Goal: Information Seeking & Learning: Learn about a topic

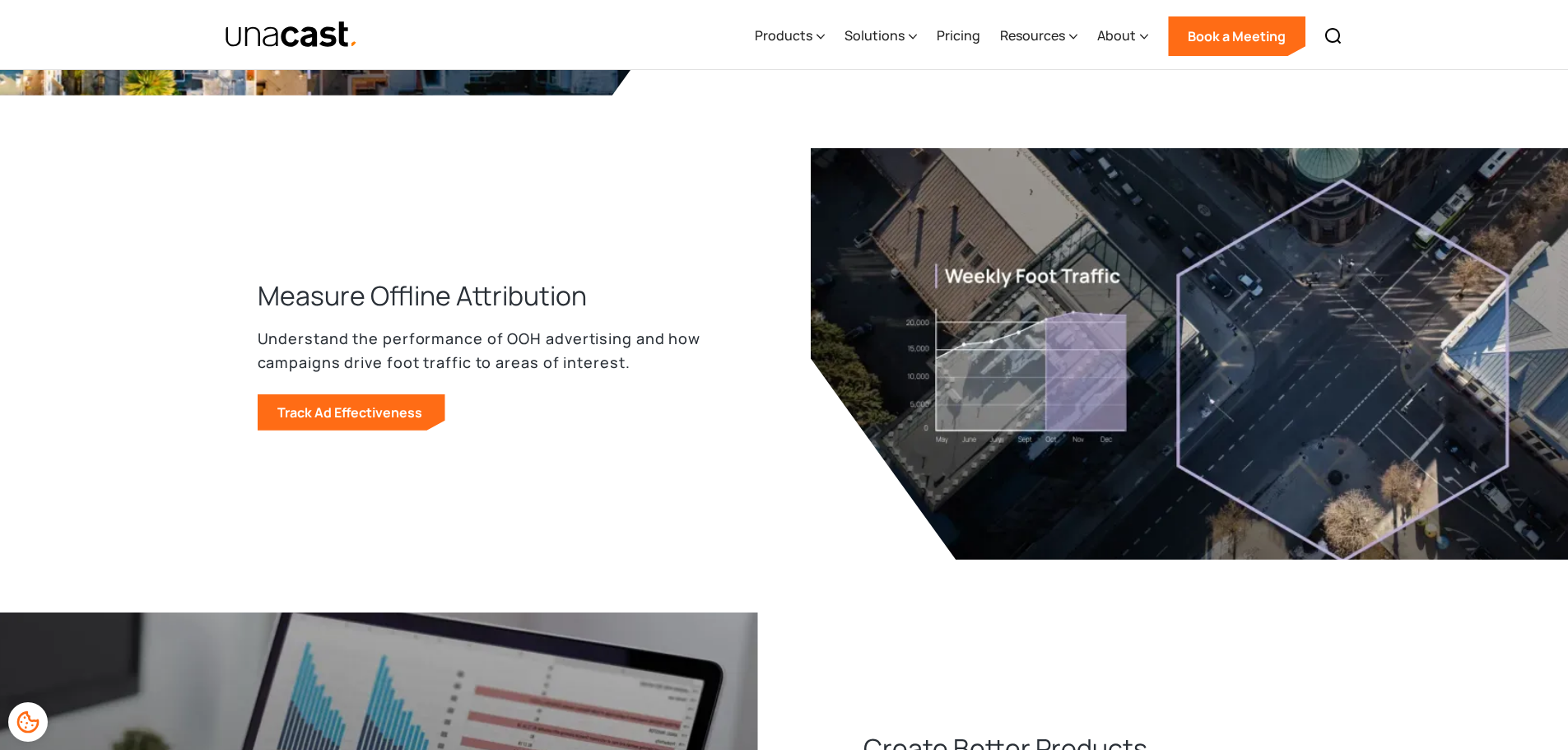
scroll to position [1399, 0]
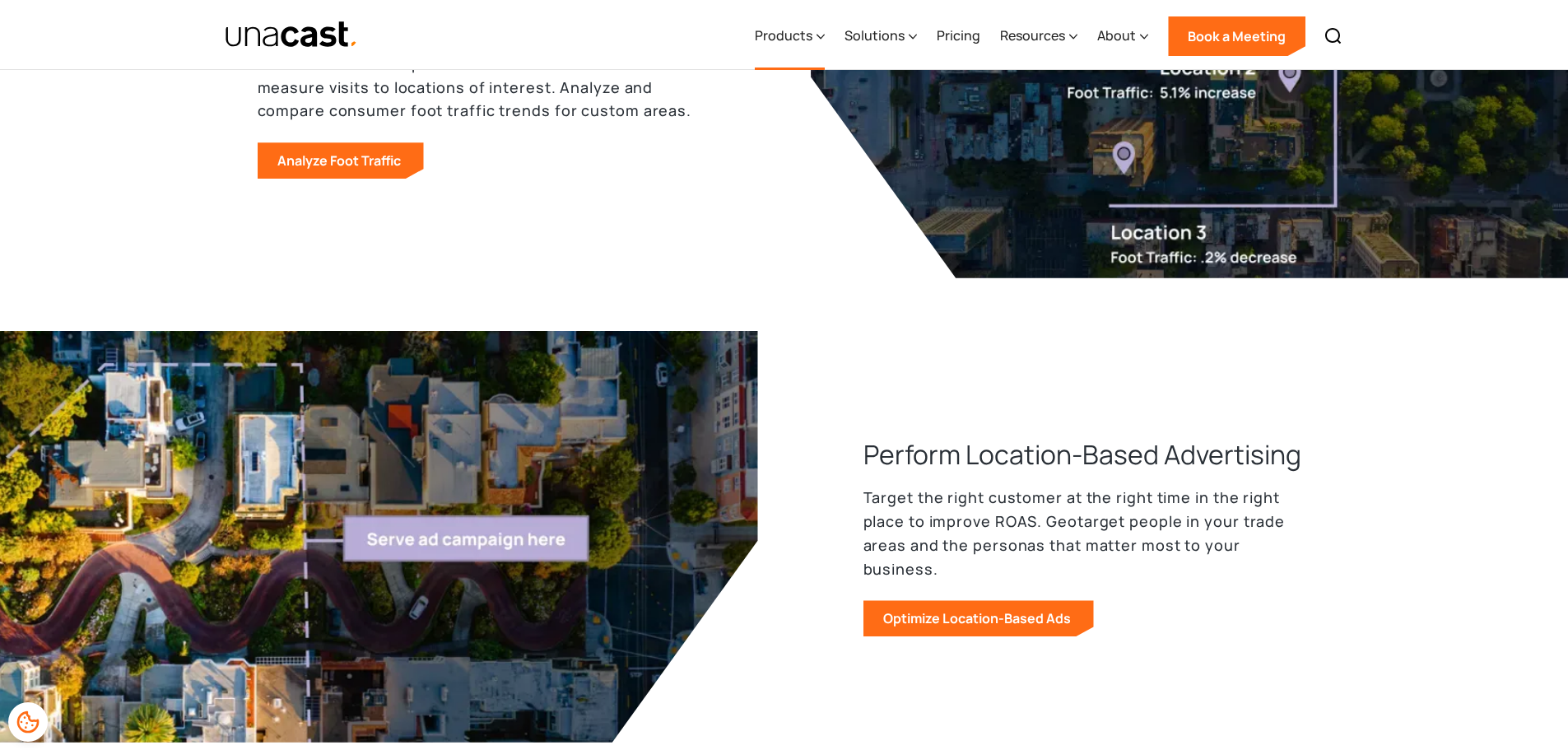
click at [784, 42] on div "Products" at bounding box center [784, 35] width 58 height 20
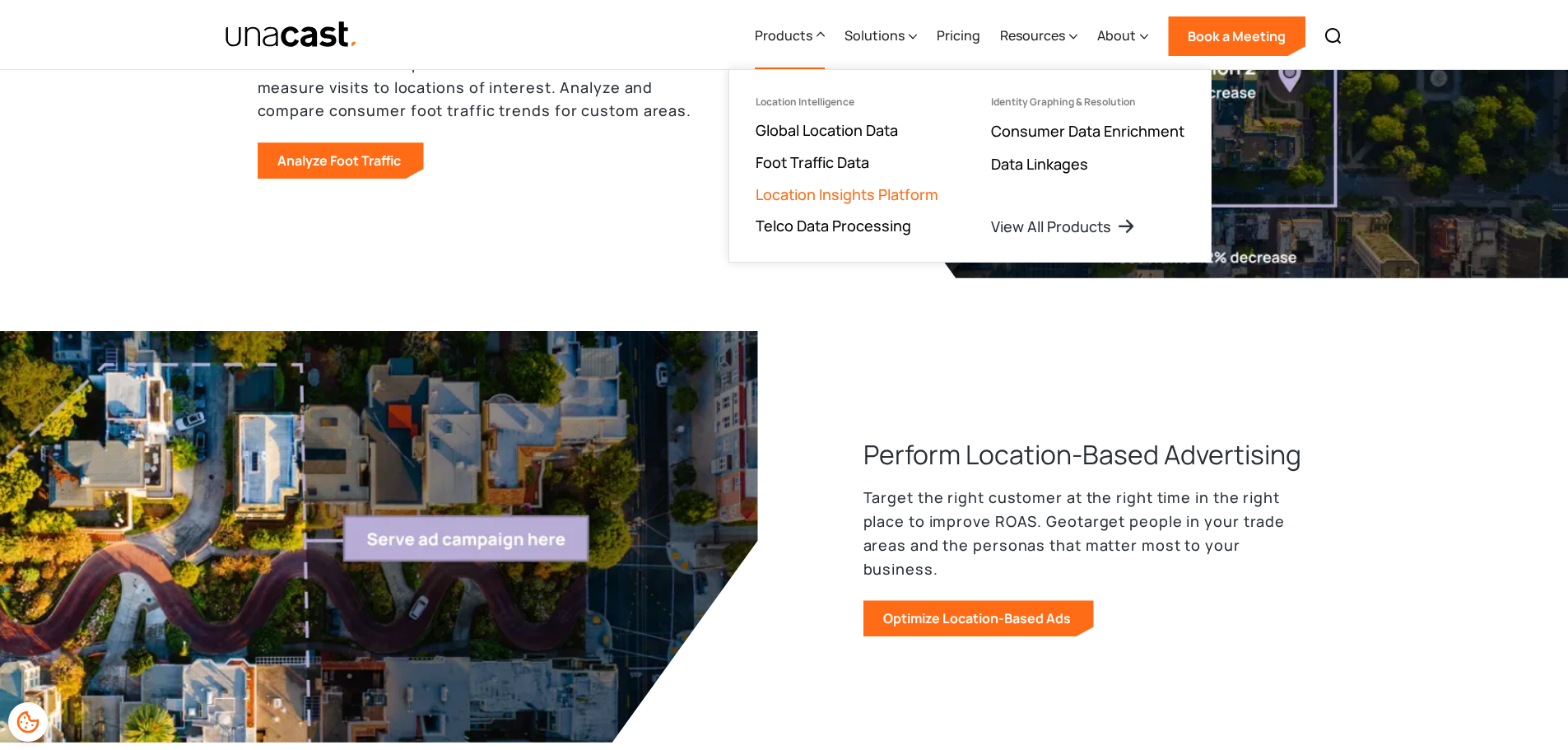
click at [857, 188] on link "Location Insights Platform" at bounding box center [847, 194] width 182 height 20
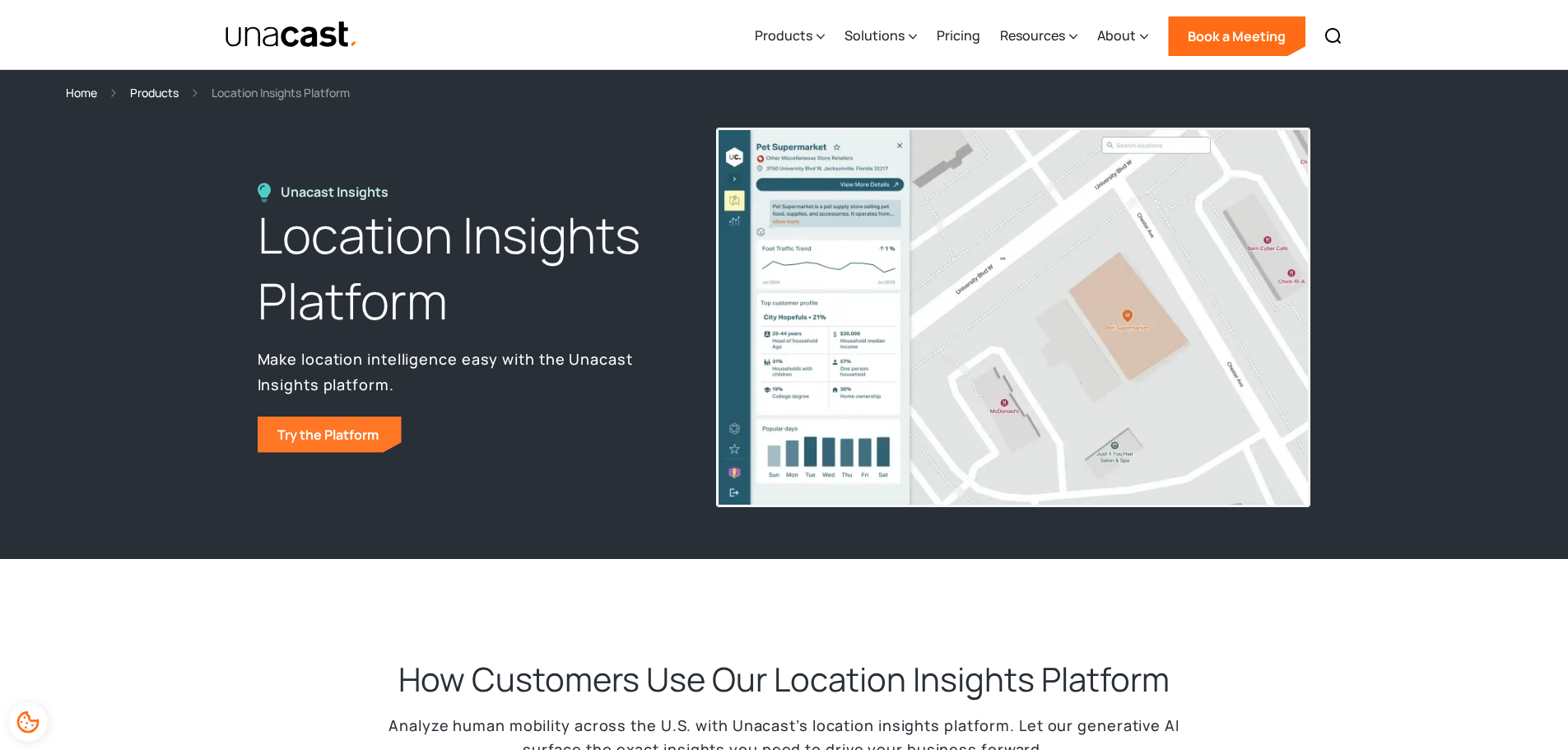
click at [297, 442] on link "Try the Platform" at bounding box center [329, 434] width 144 height 36
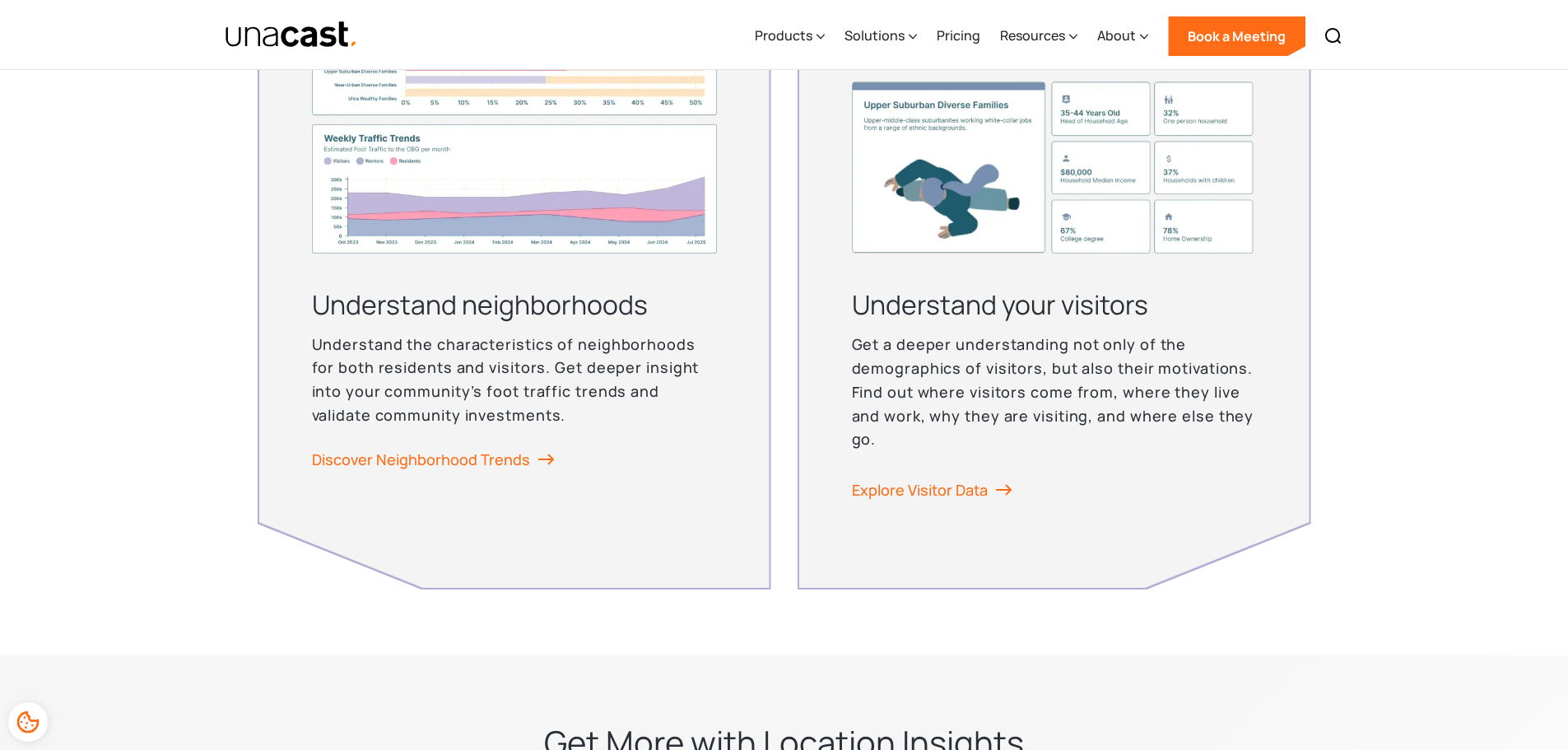
scroll to position [4125, 0]
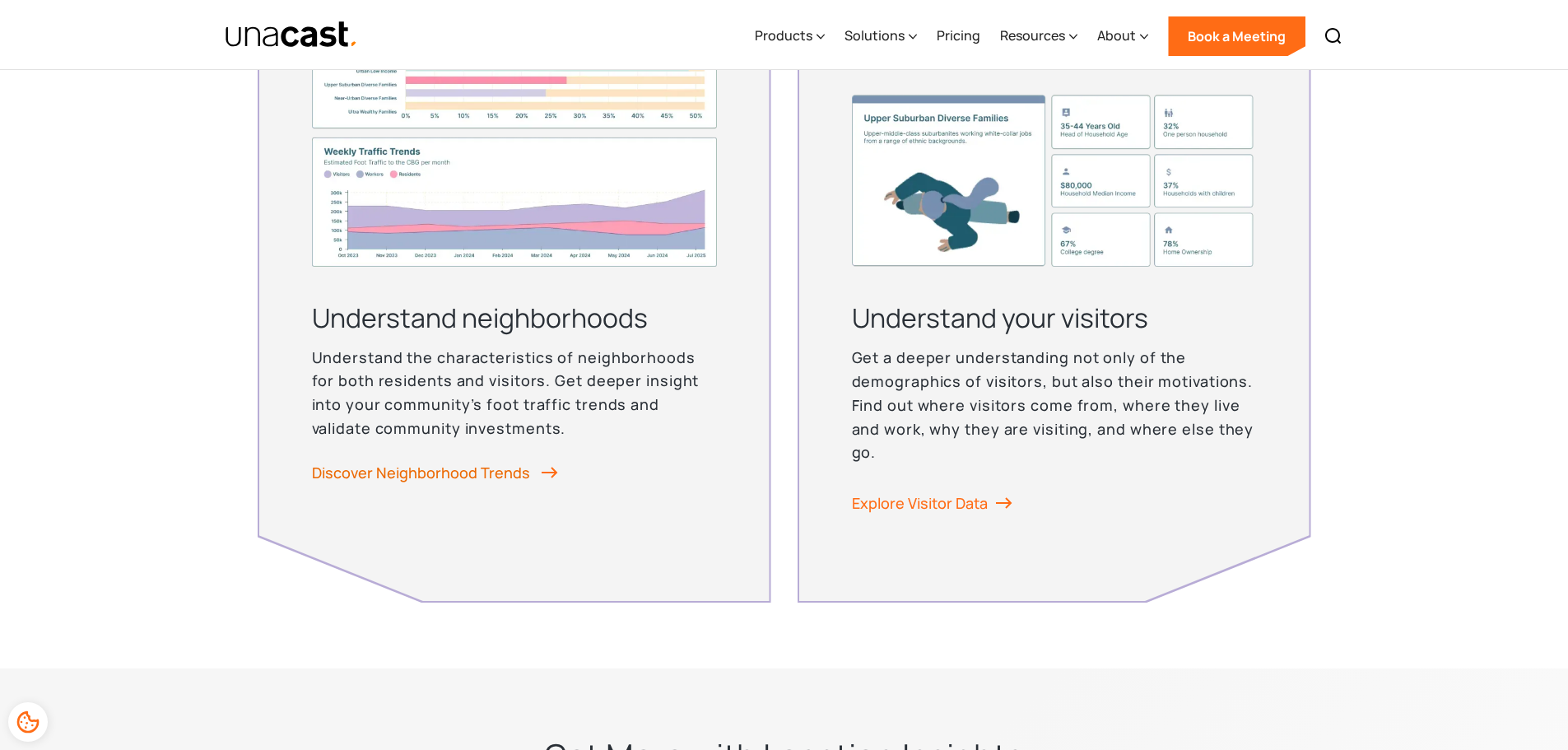
click at [521, 472] on link "Discover Neighborhood Trends" at bounding box center [435, 472] width 246 height 24
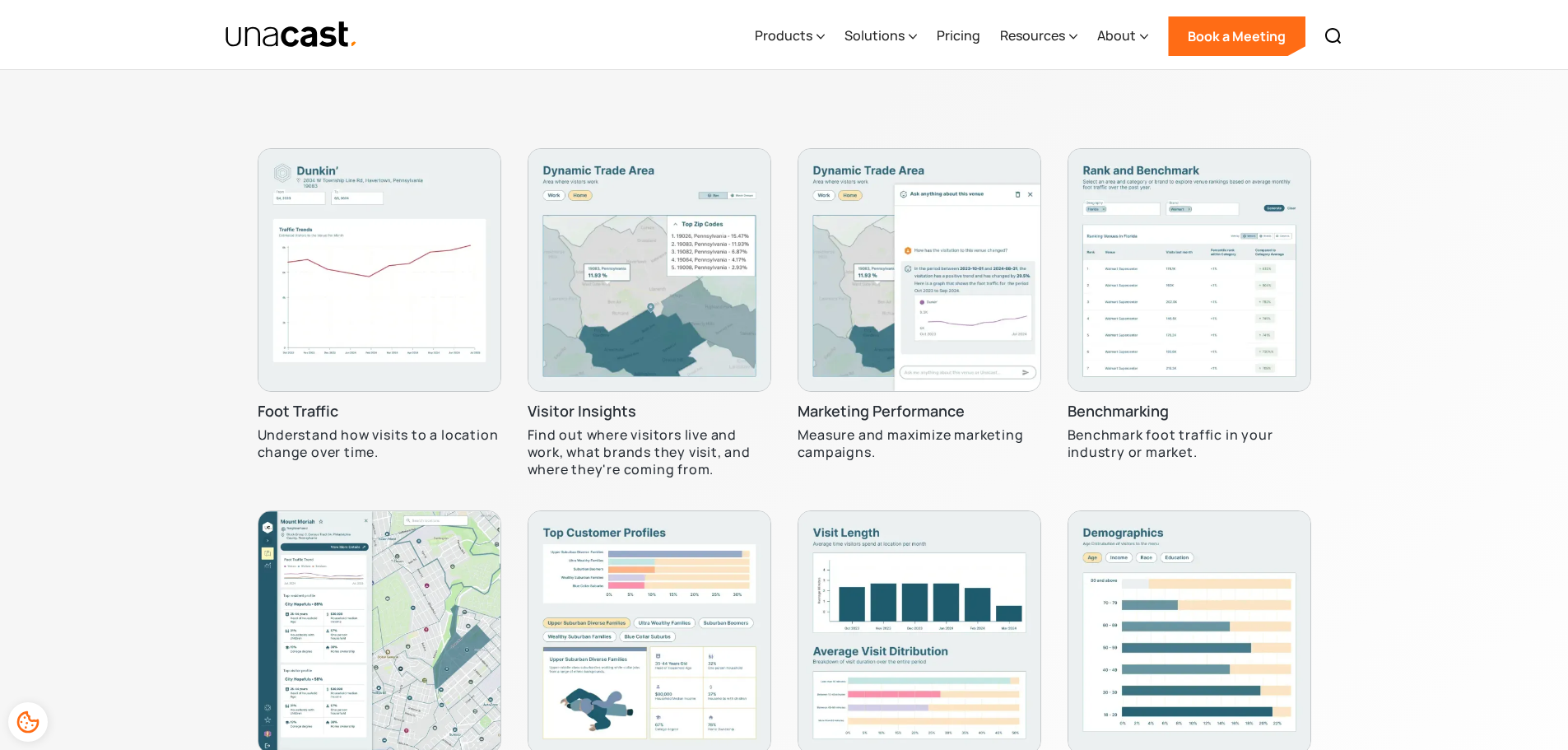
scroll to position [4849, 0]
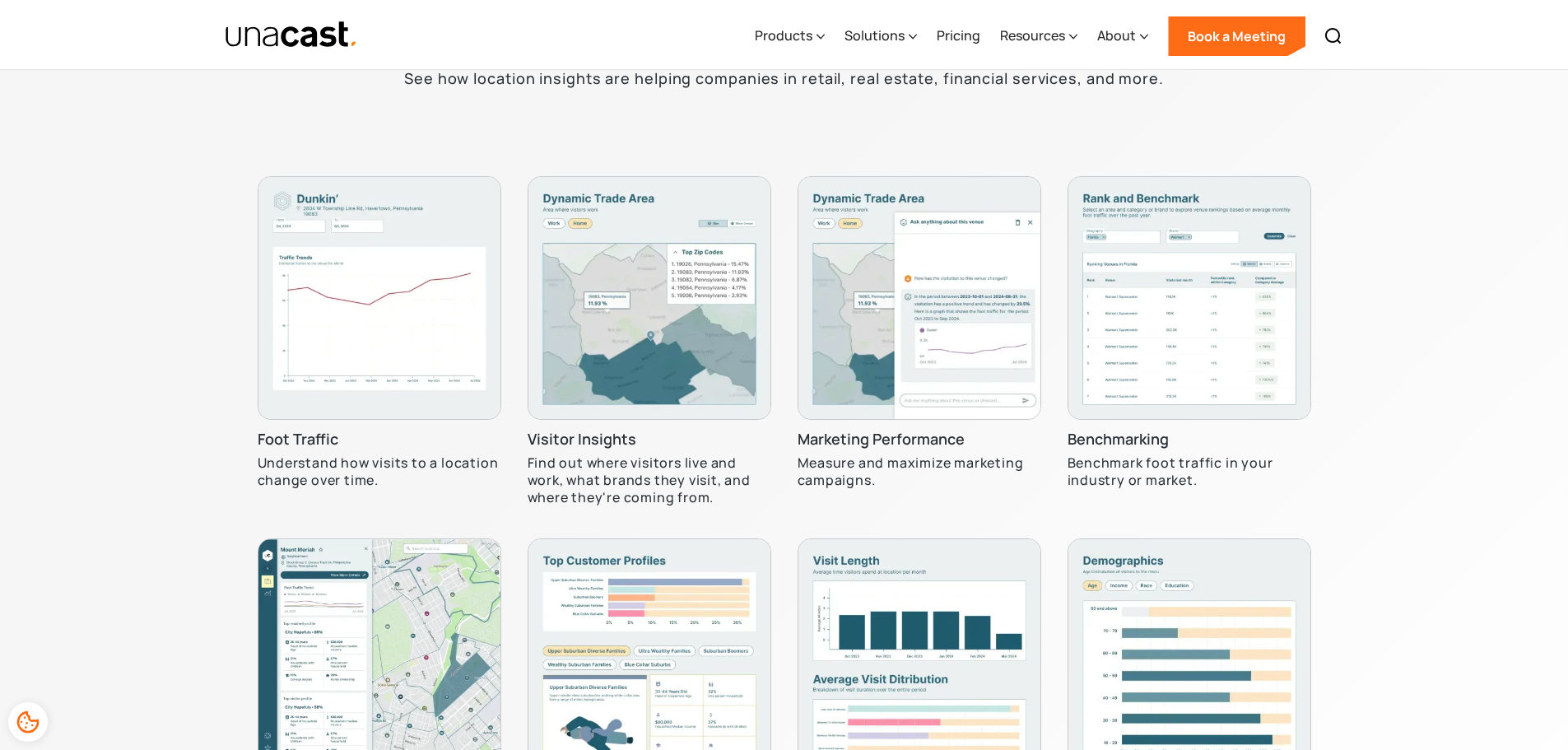
click at [392, 274] on img at bounding box center [379, 298] width 244 height 244
click at [314, 441] on h3 "Foot Traffic" at bounding box center [297, 440] width 80 height 20
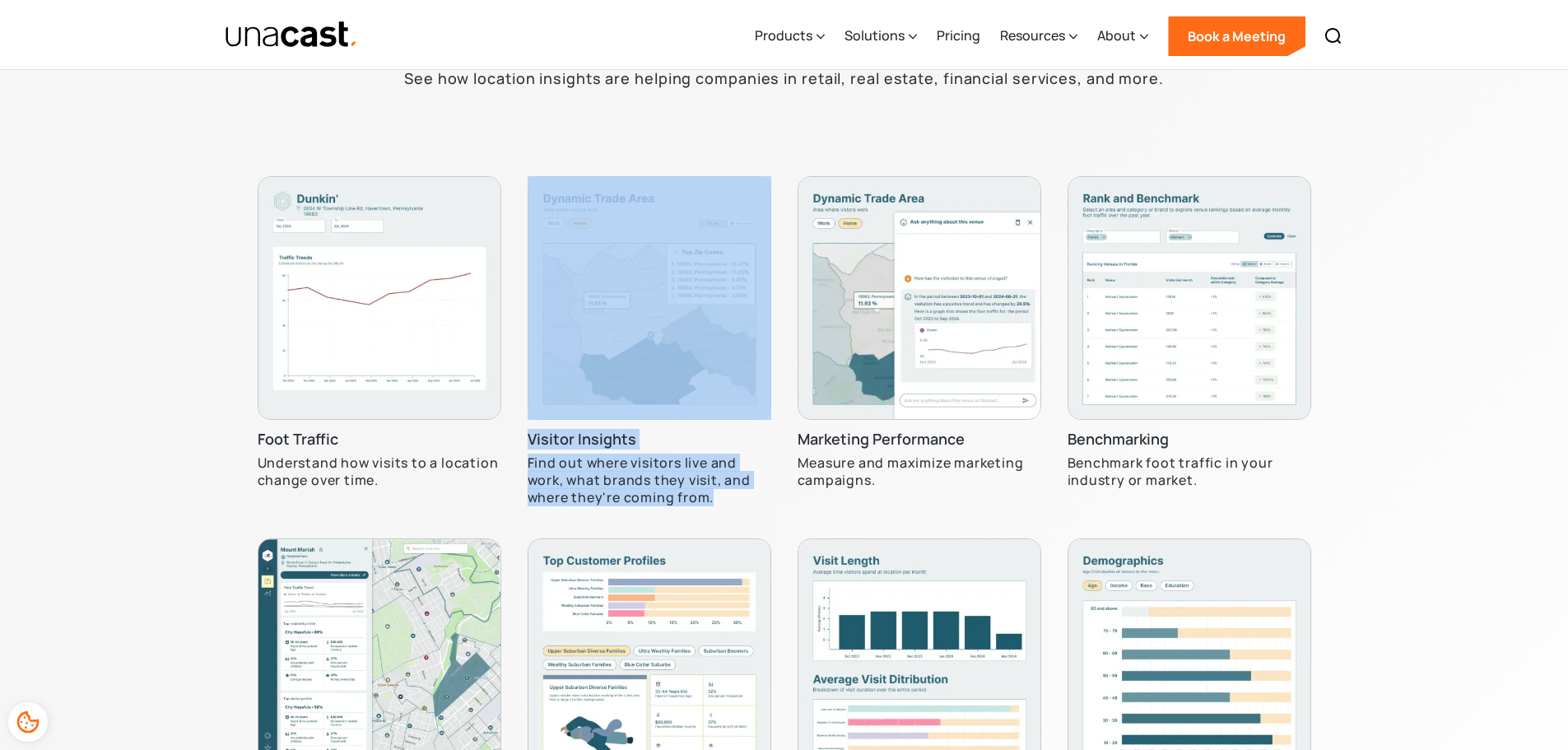
drag, startPoint x: 741, startPoint y: 509, endPoint x: 490, endPoint y: 477, distance: 253.0
click at [490, 477] on div "Foot Traffic Understand how visits to a location change over time. Visitor Insi…" at bounding box center [784, 538] width 1053 height 725
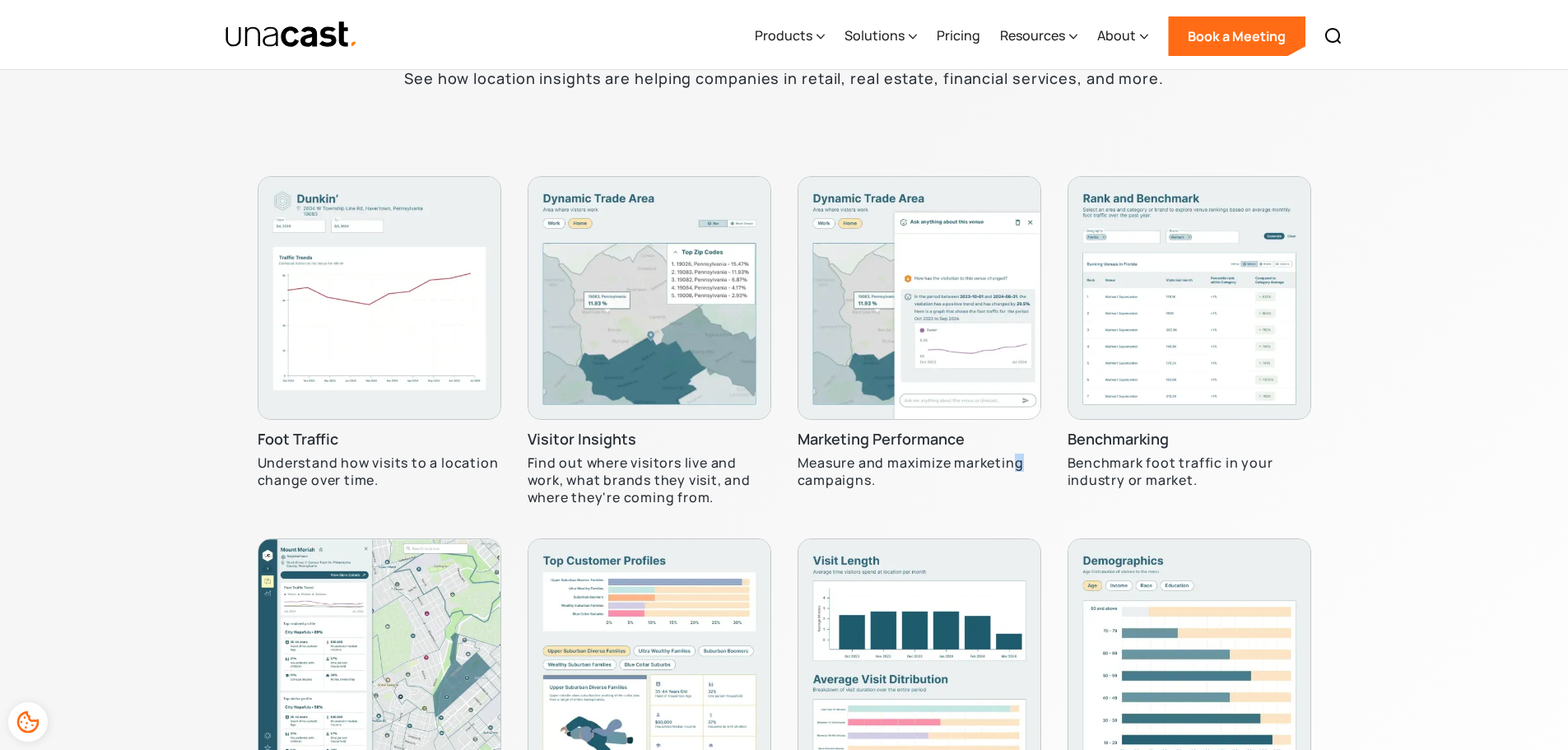
click at [1019, 471] on p "Measure and maximize marketing campaigns." at bounding box center [919, 471] width 244 height 34
drag, startPoint x: 994, startPoint y: 498, endPoint x: 1014, endPoint y: 498, distance: 20.0
click at [996, 498] on div "Marketing Performance Measure and maximize marketing campaigns." at bounding box center [919, 350] width 244 height 349
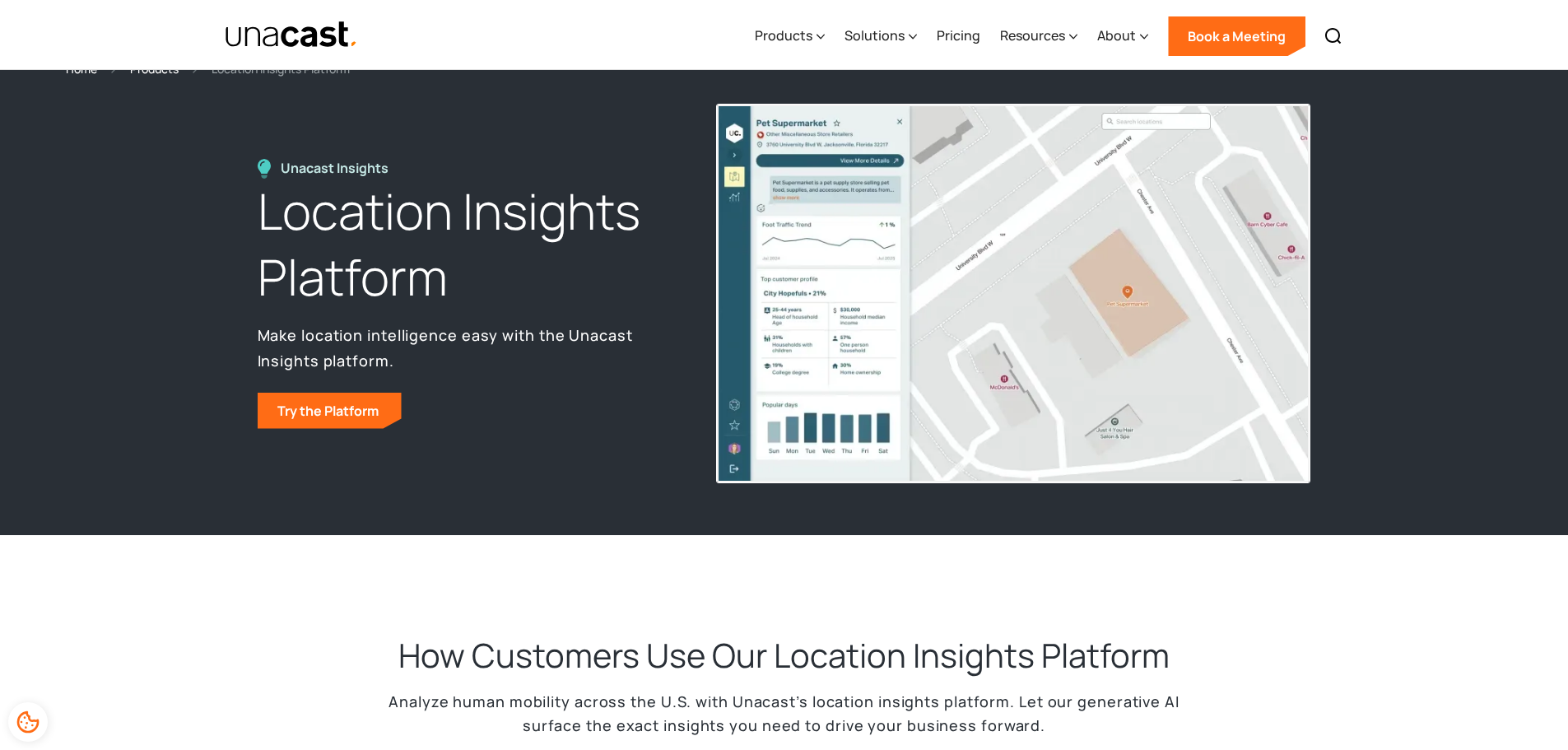
scroll to position [0, 0]
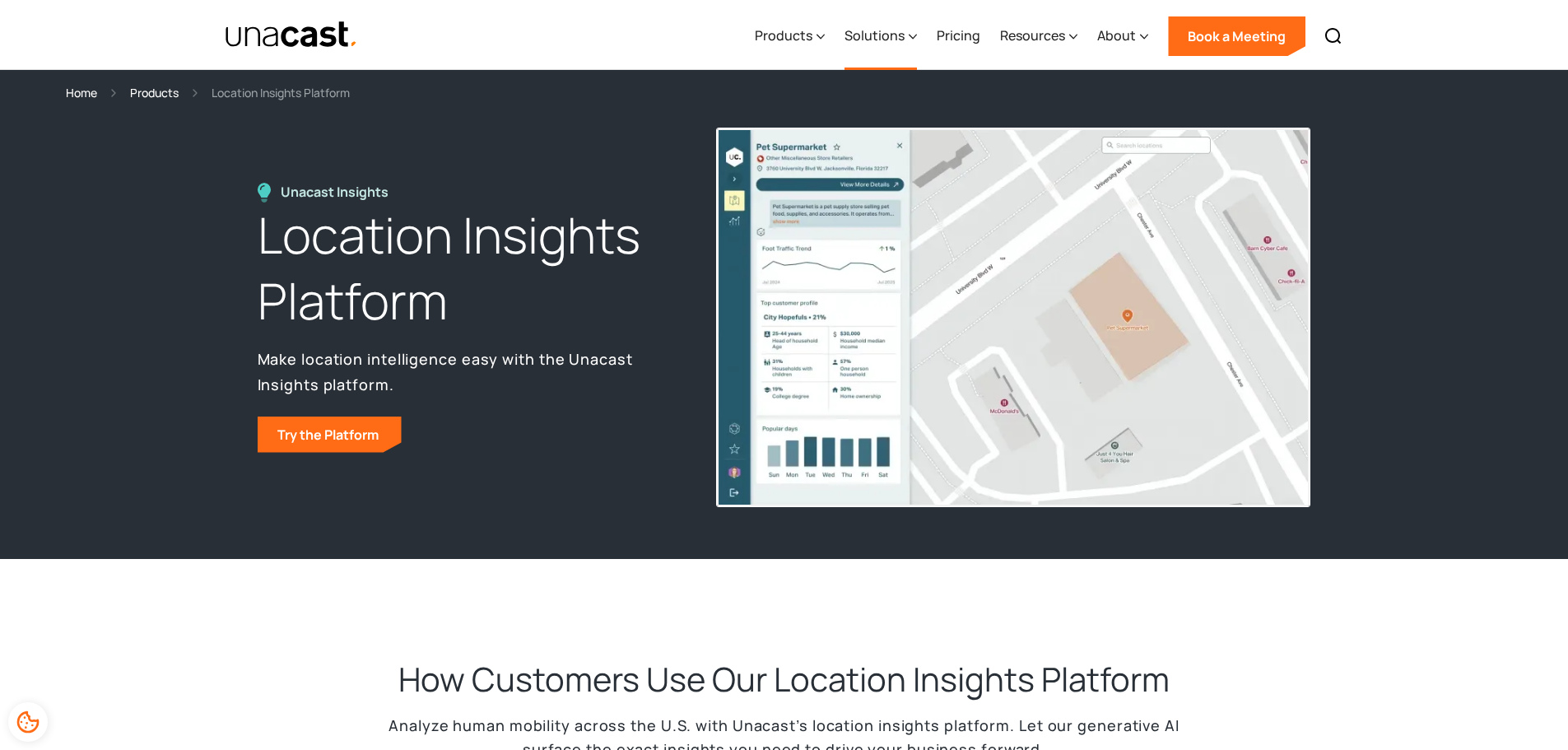
click at [877, 39] on div "Solutions" at bounding box center [874, 35] width 60 height 20
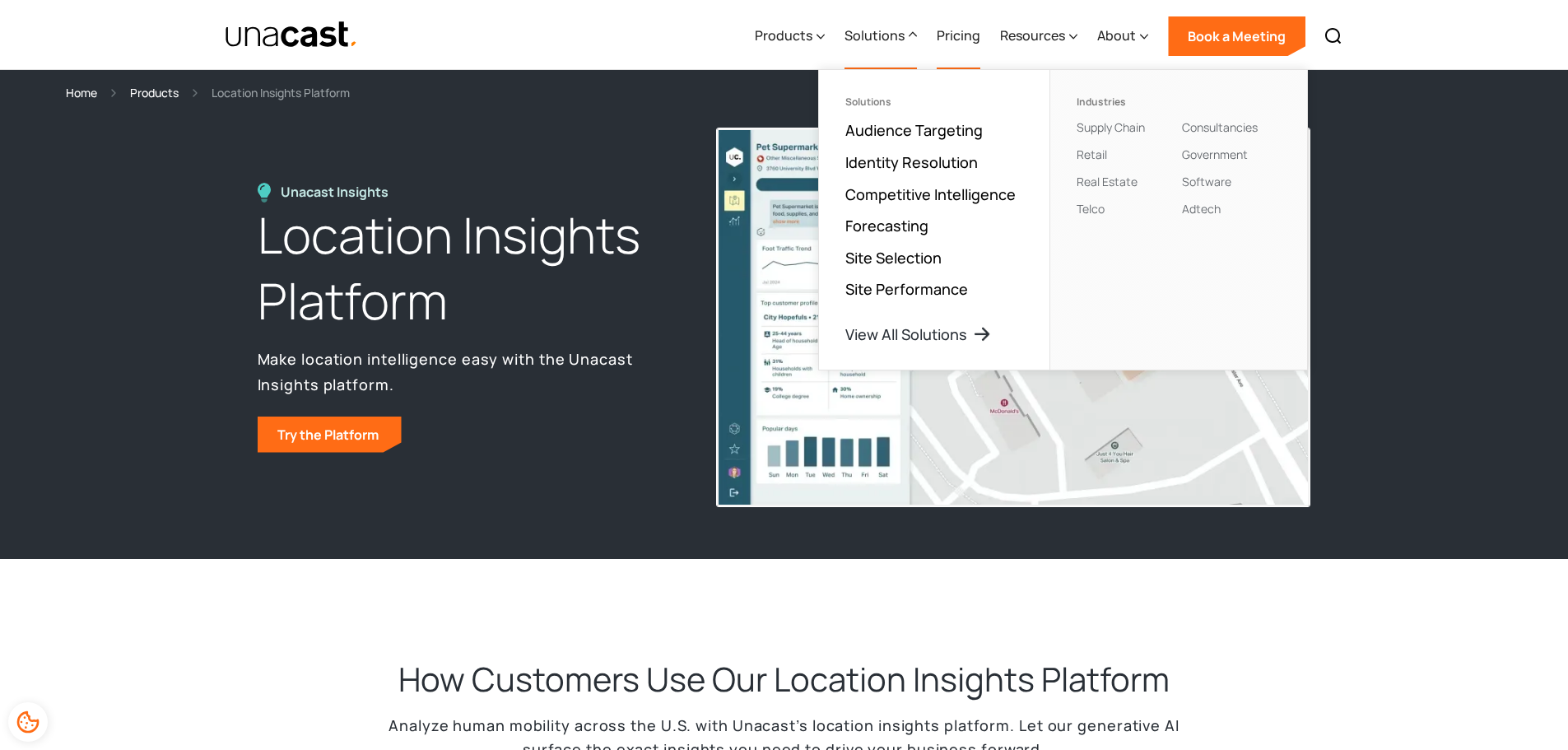
click at [948, 29] on link "Pricing" at bounding box center [959, 36] width 43 height 68
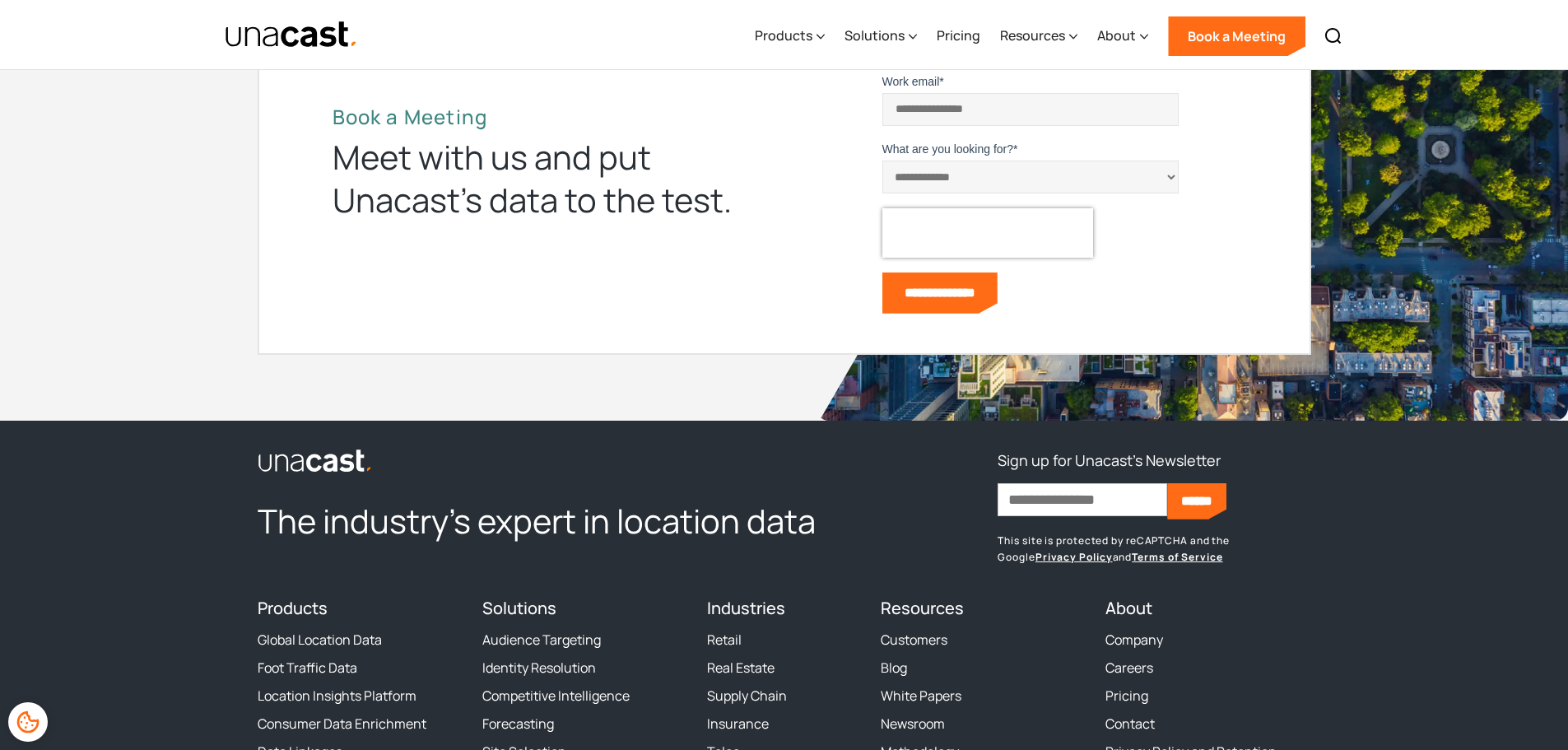
scroll to position [3127, 0]
